Goal: Find specific page/section: Find specific page/section

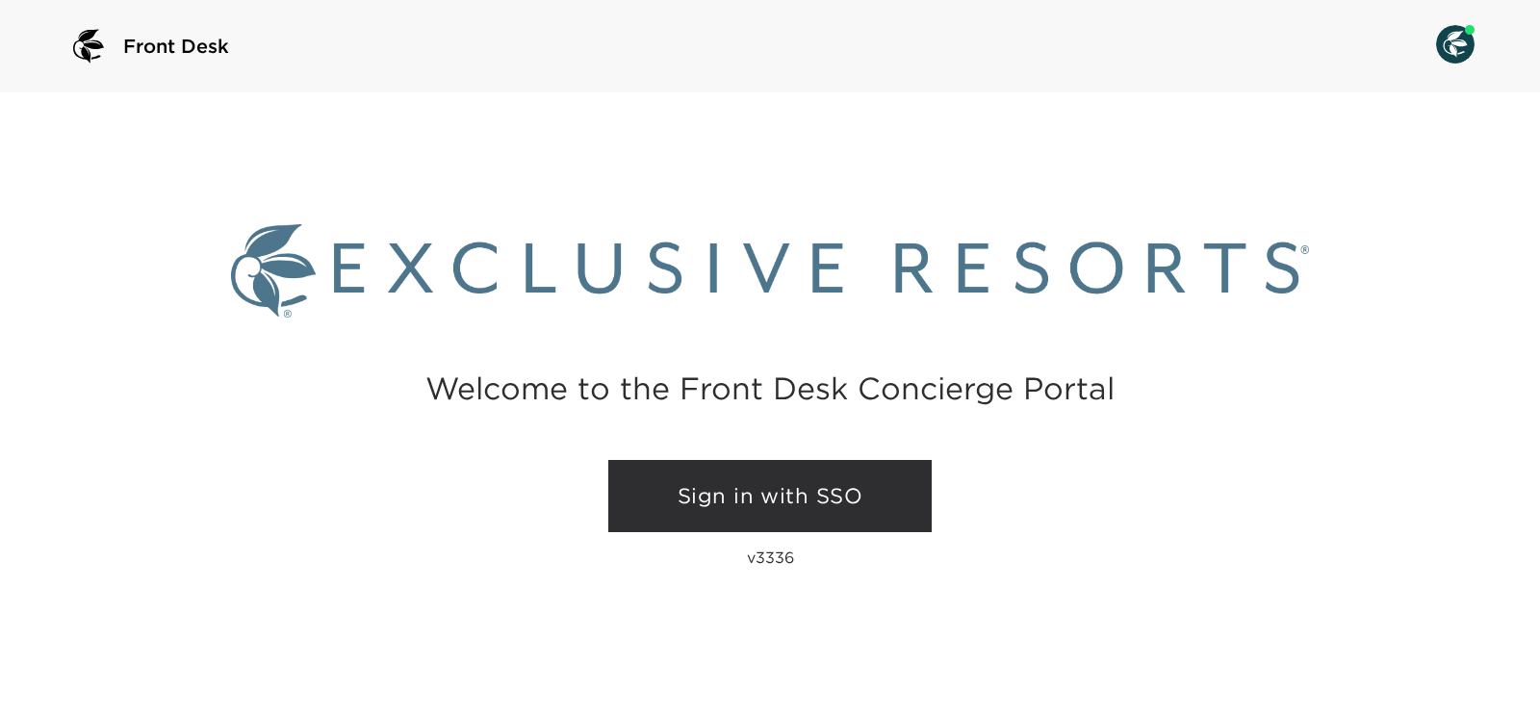
click at [751, 479] on link "Sign in with SSO" at bounding box center [769, 496] width 323 height 73
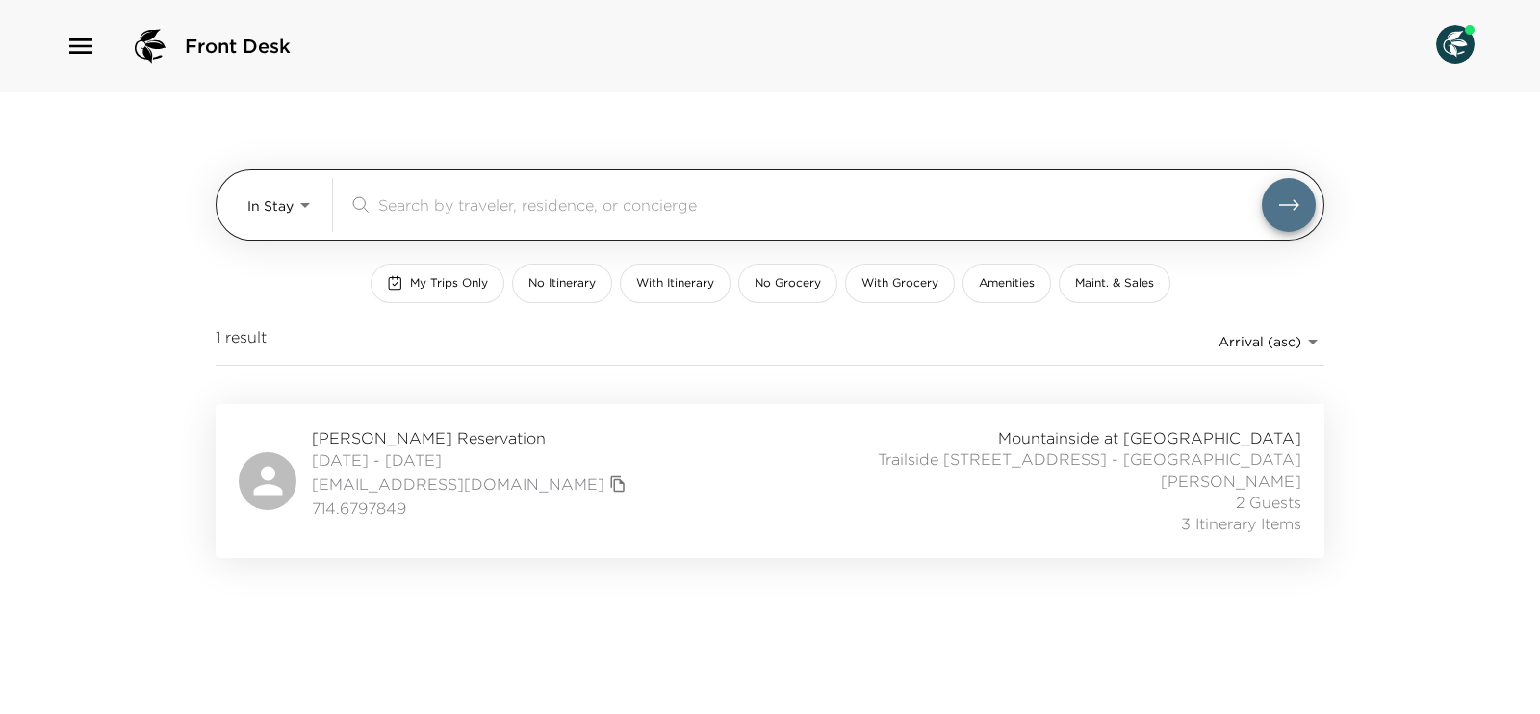
click at [603, 211] on input "search" at bounding box center [820, 204] width 884 height 22
click at [301, 196] on body "Front Desk In Stay In-Stay ​ My Trips Only No Itinerary With Itinerary No Groce…" at bounding box center [770, 357] width 1540 height 714
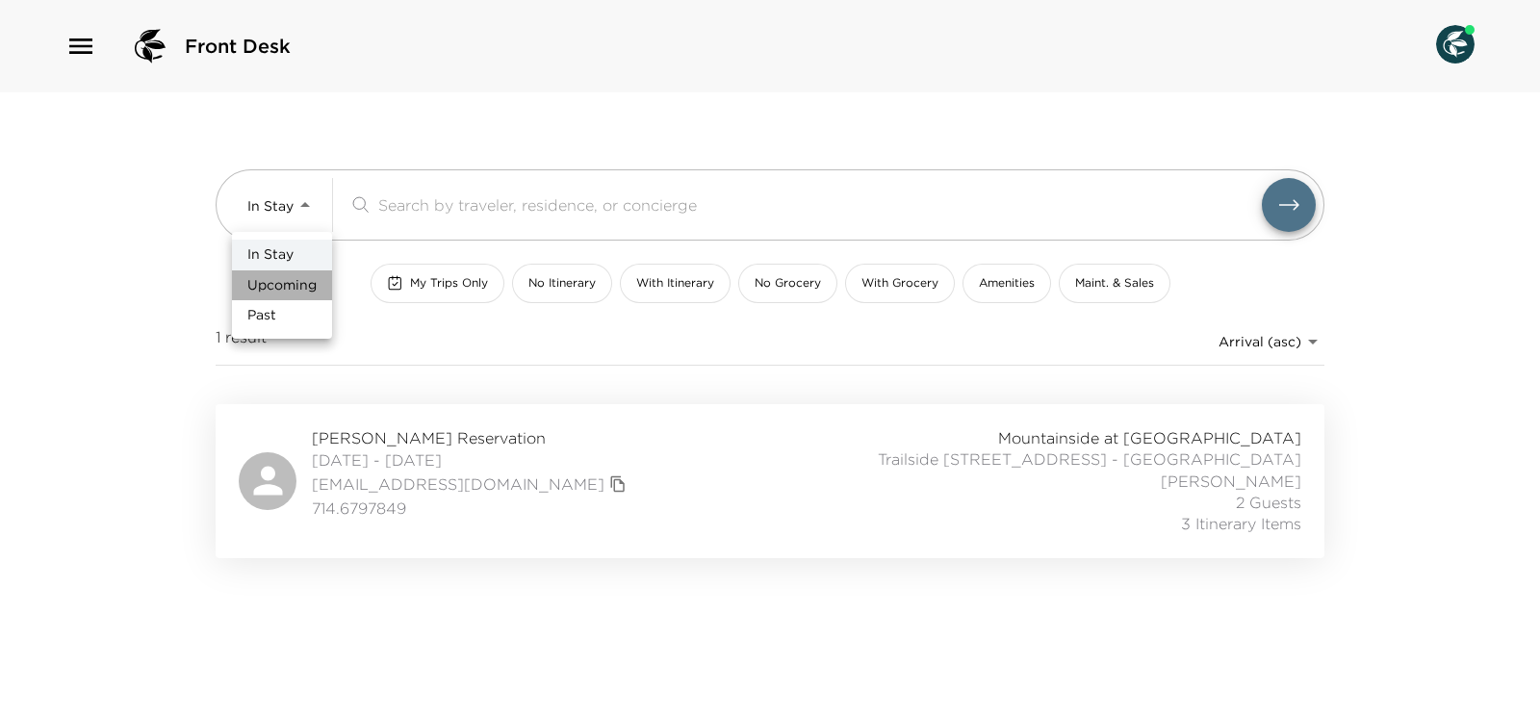
click at [297, 297] on li "Upcoming" at bounding box center [282, 285] width 100 height 31
type input "Upcoming"
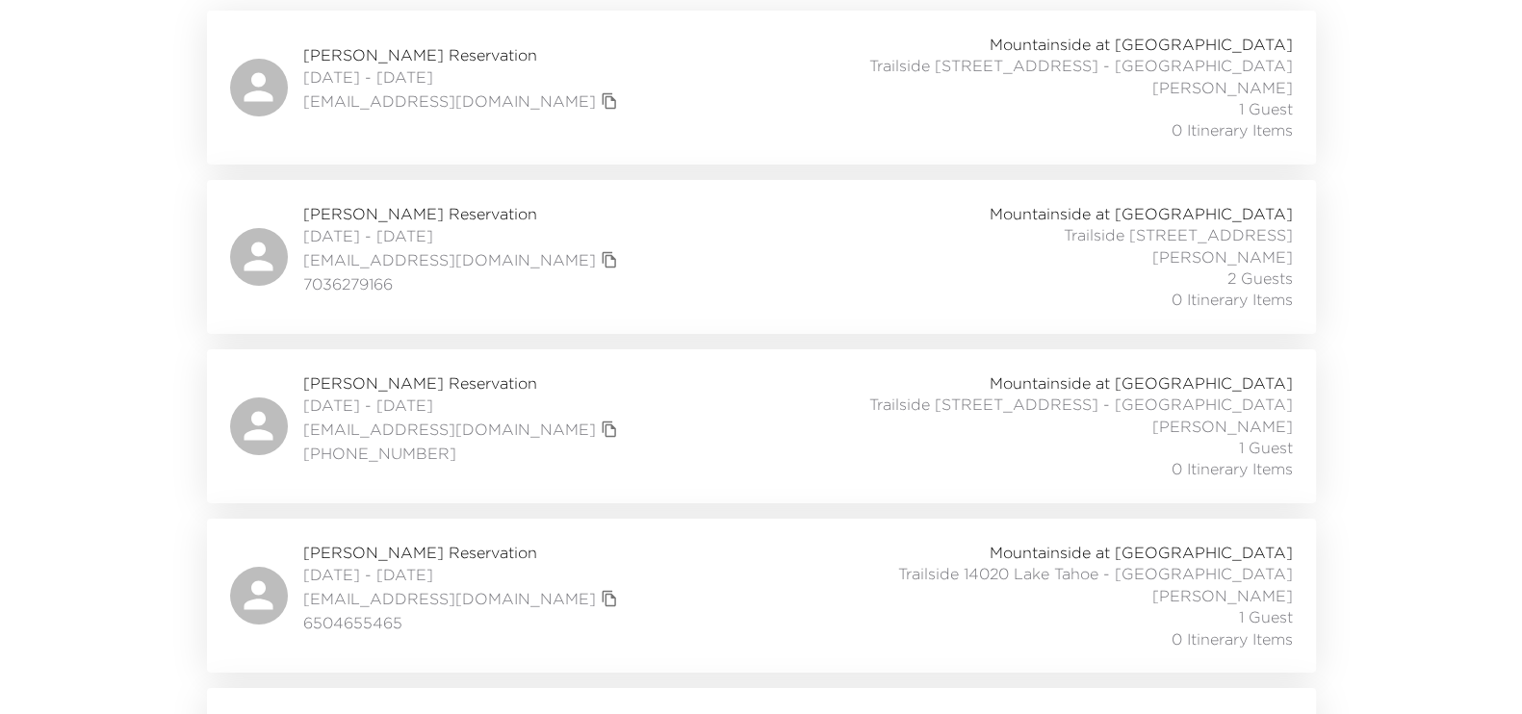
scroll to position [400, 0]
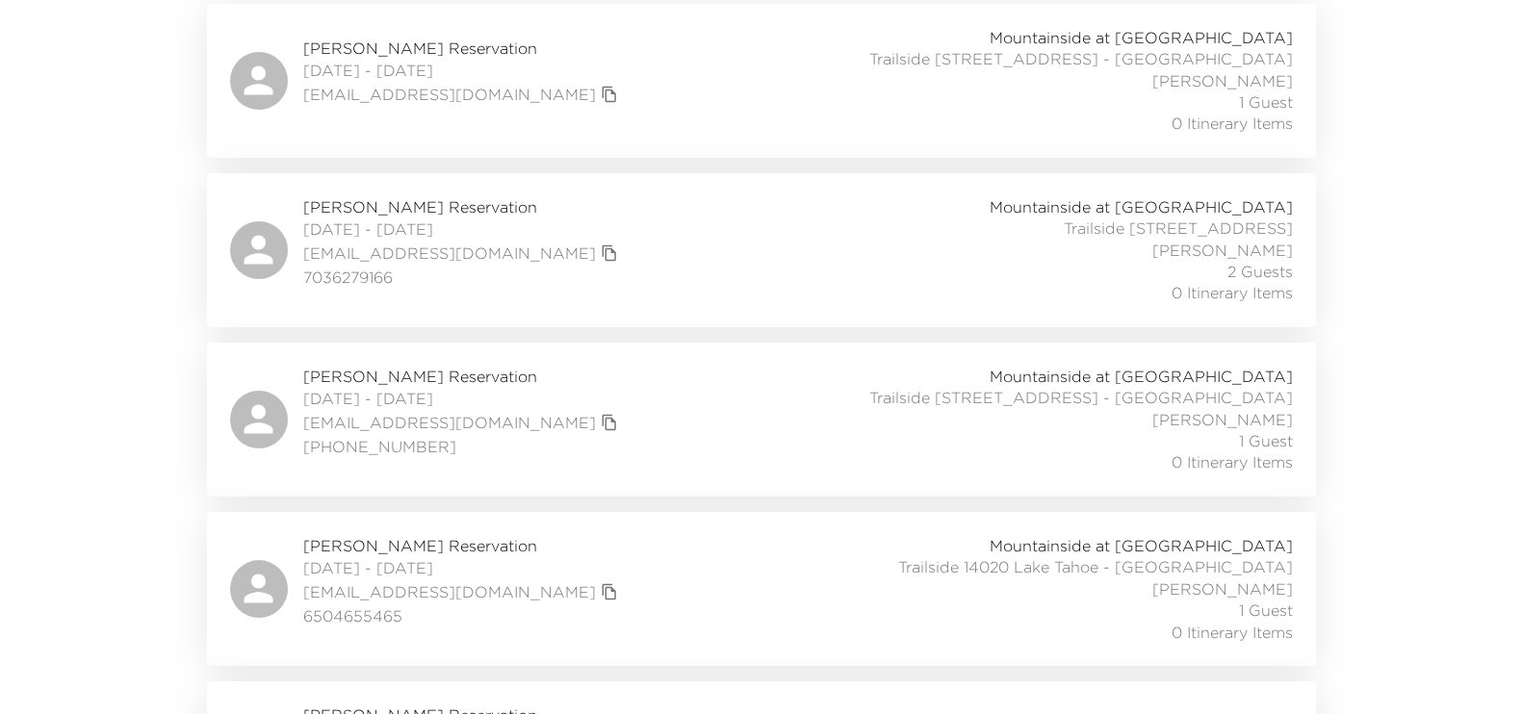
click at [601, 419] on icon "copy primary member email" at bounding box center [609, 422] width 17 height 17
click at [420, 375] on span "[PERSON_NAME] Reservation" at bounding box center [463, 376] width 320 height 21
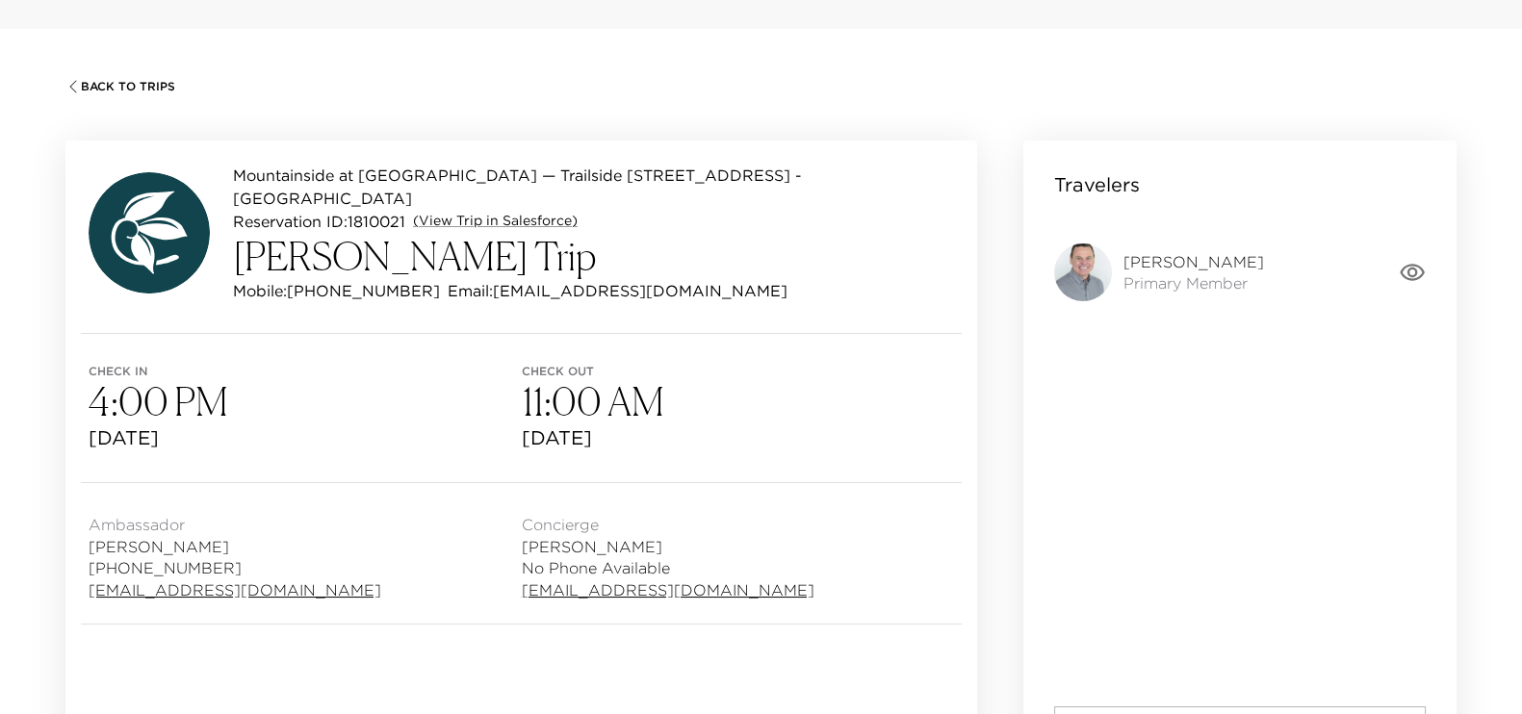
scroll to position [64, 0]
click at [511, 212] on link "(View Trip in Salesforce)" at bounding box center [495, 221] width 165 height 19
